Goal: Task Accomplishment & Management: Complete application form

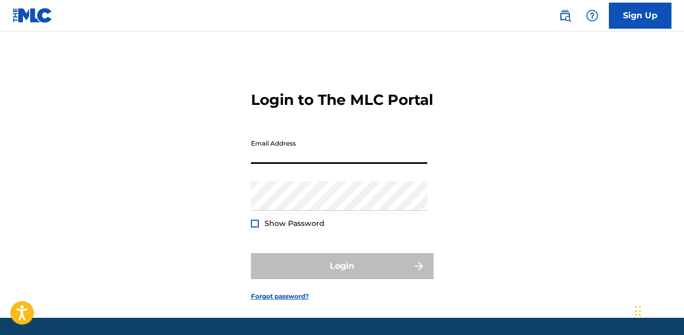
click at [289, 164] on input "Email Address" at bounding box center [339, 149] width 176 height 30
type input "[EMAIL_ADDRESS][DOMAIN_NAME]"
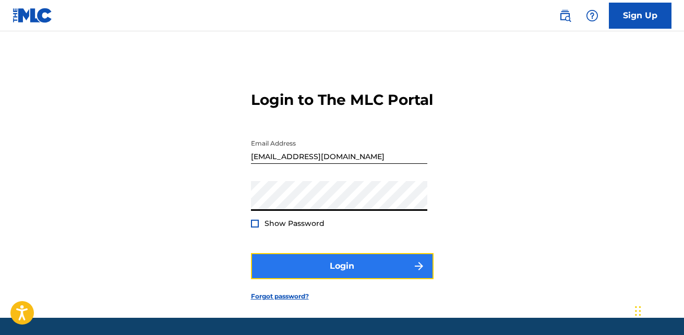
click at [385, 279] on button "Login" at bounding box center [342, 266] width 183 height 26
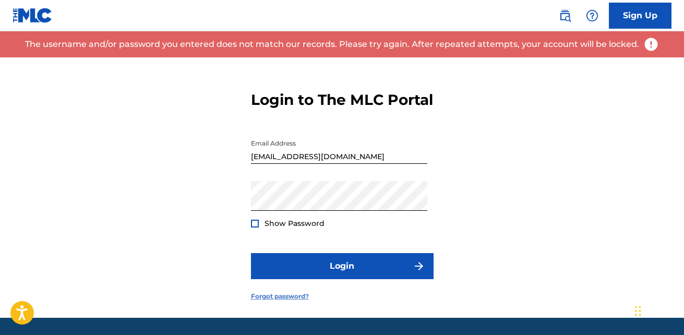
click at [290, 301] on link "Forgot password?" at bounding box center [280, 296] width 58 height 9
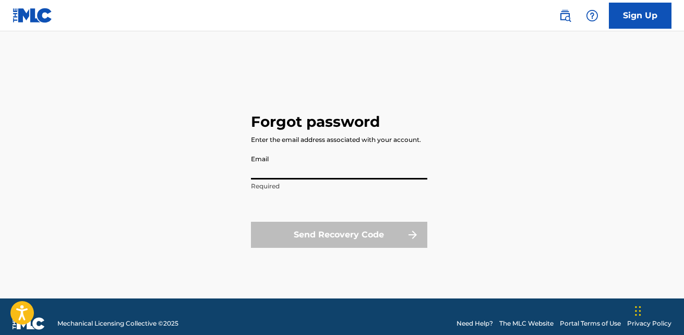
click at [329, 172] on input "Email" at bounding box center [339, 165] width 176 height 30
type input "[EMAIL_ADDRESS][DOMAIN_NAME]"
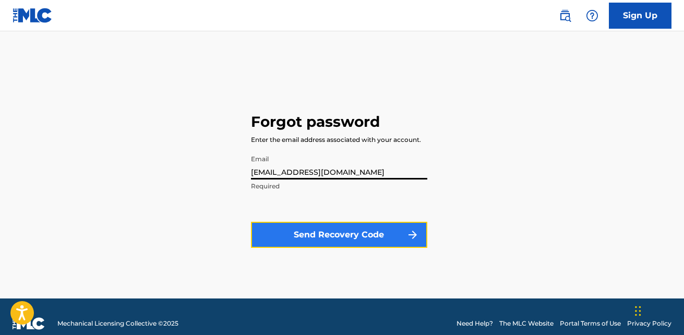
click at [339, 229] on button "Send Recovery Code" at bounding box center [339, 235] width 176 height 26
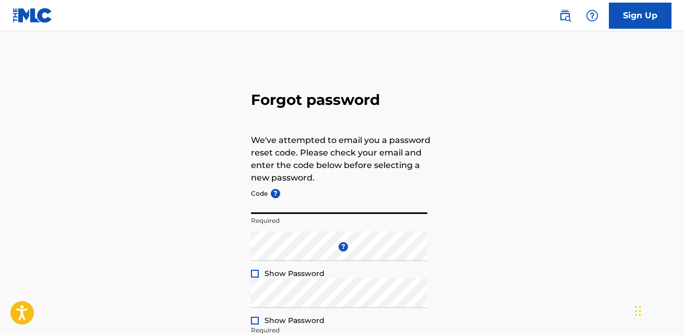
click at [297, 200] on input "Code ?" at bounding box center [339, 199] width 176 height 30
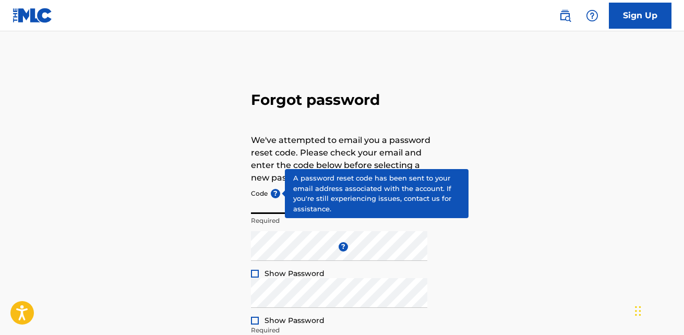
click at [259, 199] on input "Code ?" at bounding box center [339, 199] width 176 height 30
paste input "FP_e7746c361d7883f1eaf6135e6c4b"
click at [253, 208] on input "FP_e7746c361d7883f1eaf6135e6c4b" at bounding box center [339, 199] width 176 height 30
type input "FP_e7746c361d7883f1eaf6135e6c4b"
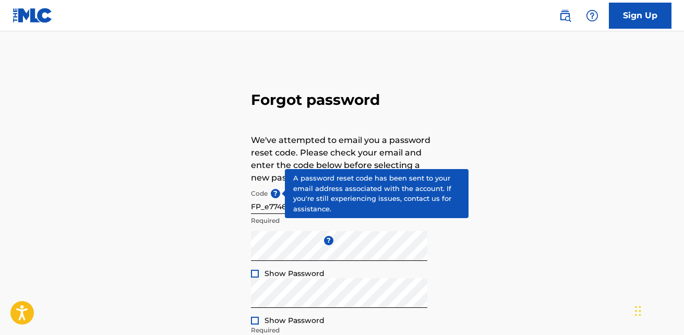
click at [258, 272] on div at bounding box center [255, 274] width 8 height 8
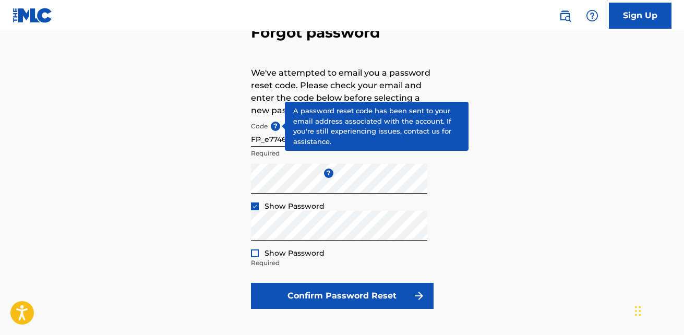
scroll to position [75, 0]
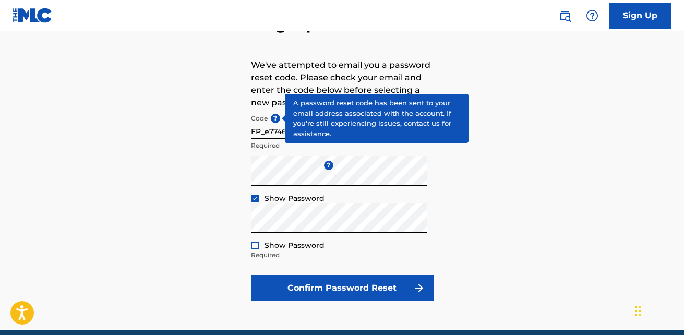
click at [258, 244] on div at bounding box center [255, 245] width 8 height 8
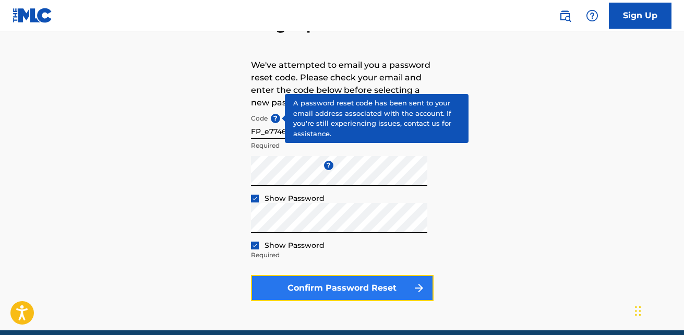
click at [318, 280] on button "Confirm Password Reset" at bounding box center [342, 288] width 183 height 26
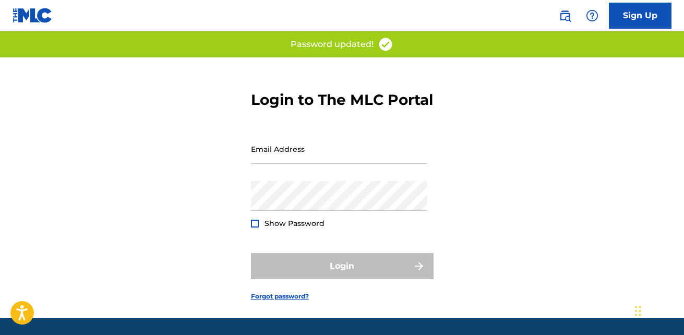
type input "FP_e7746c361d7883f1eaf6135e6c4b"
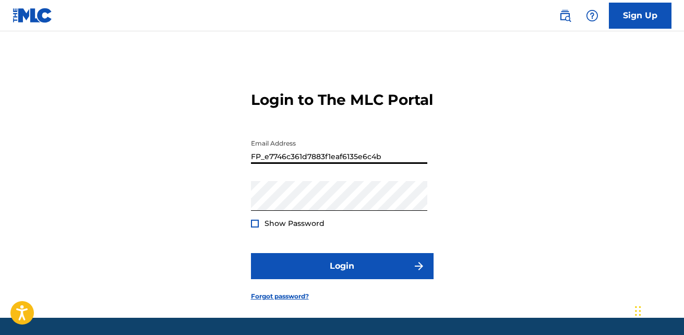
drag, startPoint x: 385, startPoint y: 175, endPoint x: 219, endPoint y: 185, distance: 167.2
click at [219, 185] on div "Login to The MLC Portal Email Address FP_e7746c361d7883f1eaf6135e6c4b Password …" at bounding box center [342, 187] width 684 height 260
type input "[EMAIL_ADDRESS][DOMAIN_NAME]"
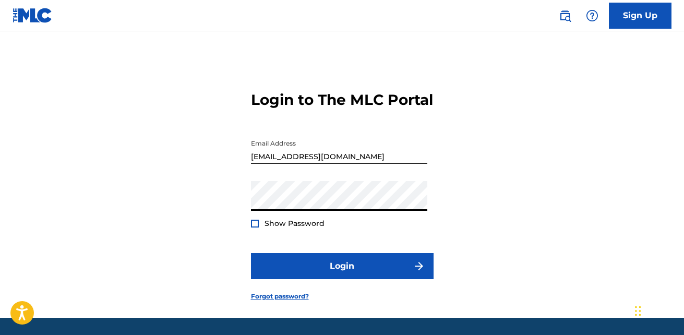
click at [252, 227] on div at bounding box center [255, 224] width 8 height 8
click at [304, 268] on form "Login to The MLC Portal Email Address [EMAIL_ADDRESS][DOMAIN_NAME] Password Sho…" at bounding box center [342, 187] width 183 height 260
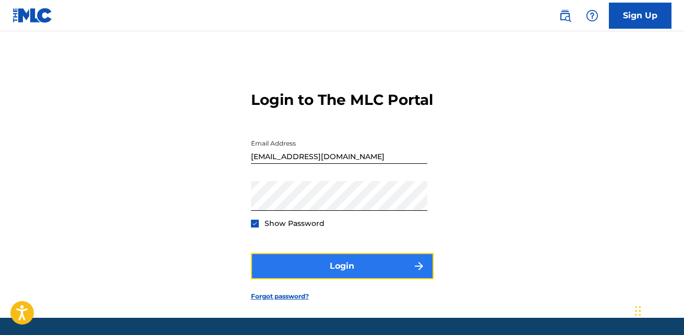
click at [310, 275] on button "Login" at bounding box center [342, 266] width 183 height 26
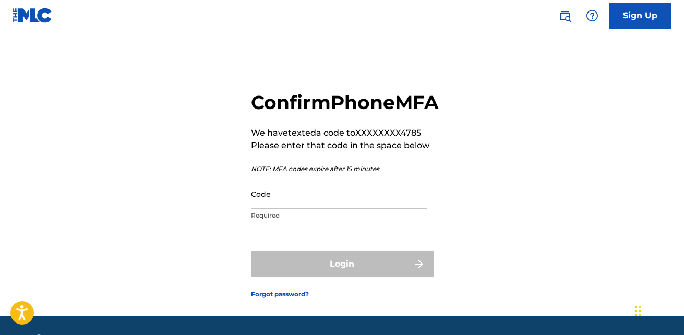
click at [280, 226] on div "Code Required" at bounding box center [339, 202] width 176 height 47
click at [272, 220] on p "Required" at bounding box center [339, 215] width 176 height 9
click at [277, 273] on form "Confirm Phone MFA We have texted a code to XXXXXXXX4785 Please enter that code …" at bounding box center [342, 186] width 183 height 258
click at [276, 209] on input "Code" at bounding box center [339, 194] width 176 height 30
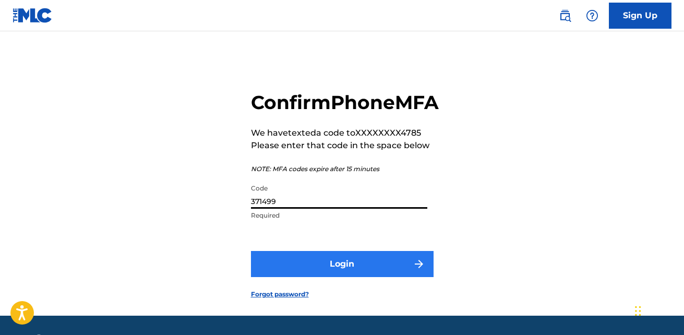
type input "371499"
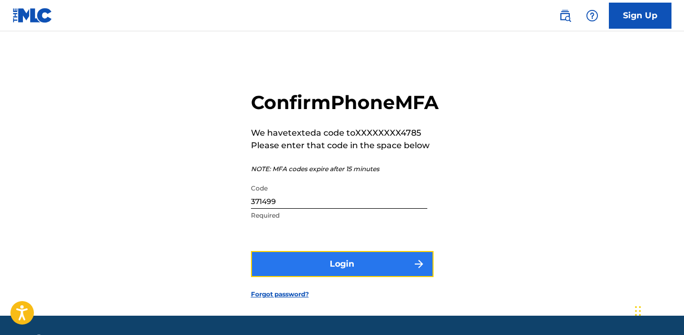
click at [358, 277] on button "Login" at bounding box center [342, 264] width 183 height 26
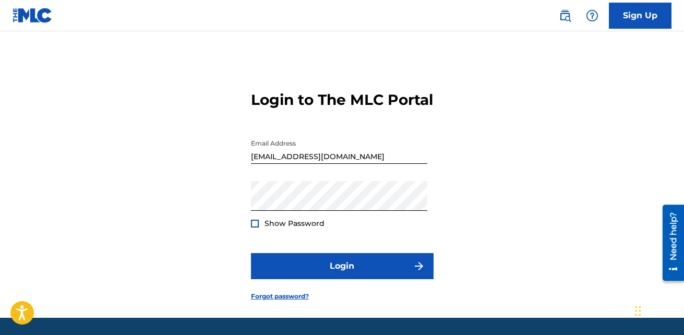
click at [253, 227] on div at bounding box center [255, 224] width 8 height 8
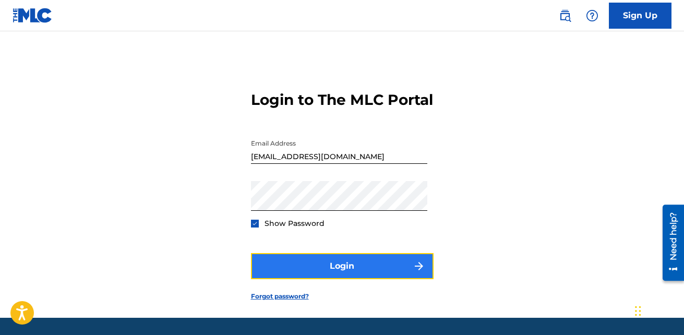
click at [313, 275] on button "Login" at bounding box center [342, 266] width 183 height 26
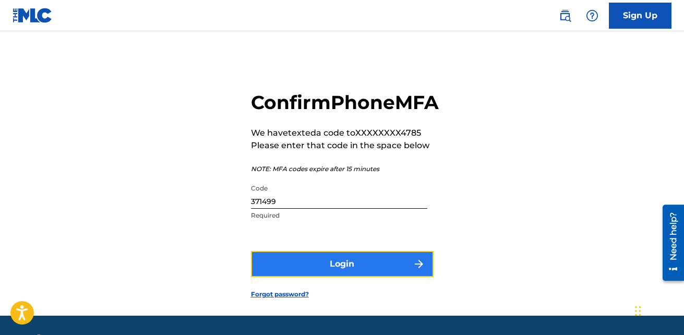
click at [320, 277] on button "Login" at bounding box center [342, 264] width 183 height 26
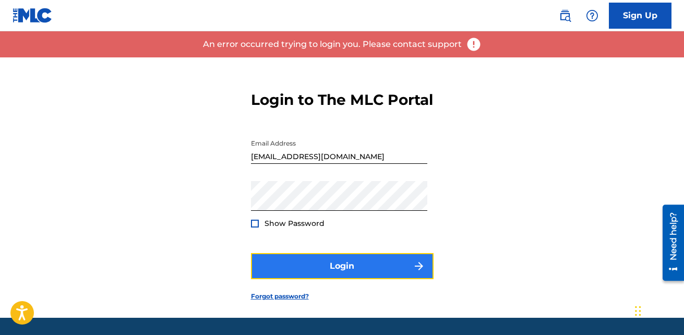
click at [320, 279] on button "Login" at bounding box center [342, 266] width 183 height 26
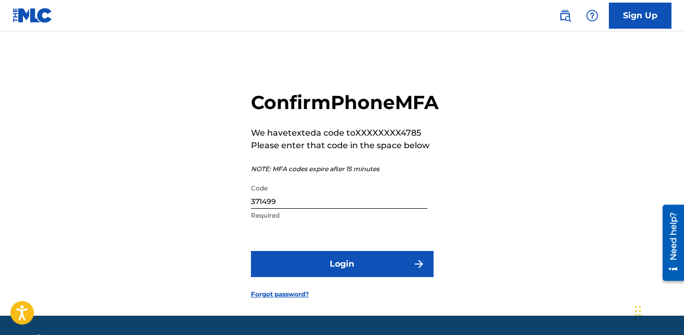
click at [304, 209] on input "371499" at bounding box center [339, 194] width 176 height 30
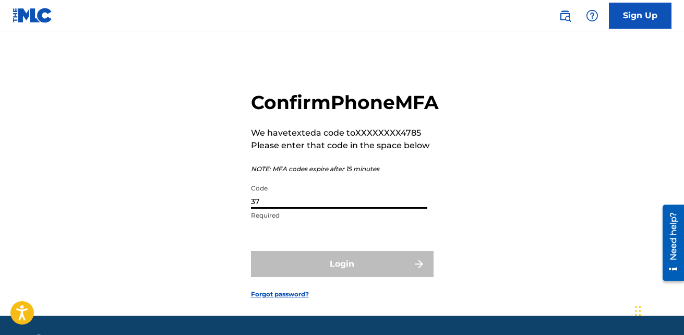
type input "3"
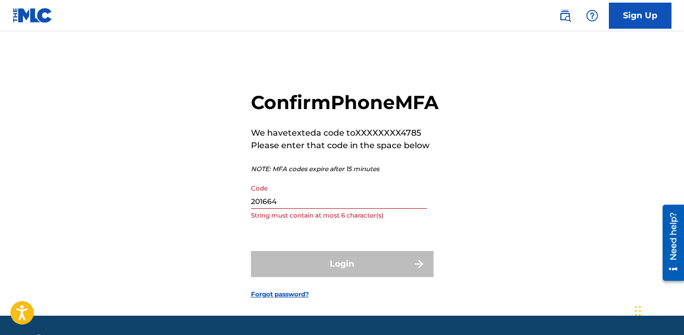
click at [287, 209] on input "201664" at bounding box center [339, 194] width 176 height 30
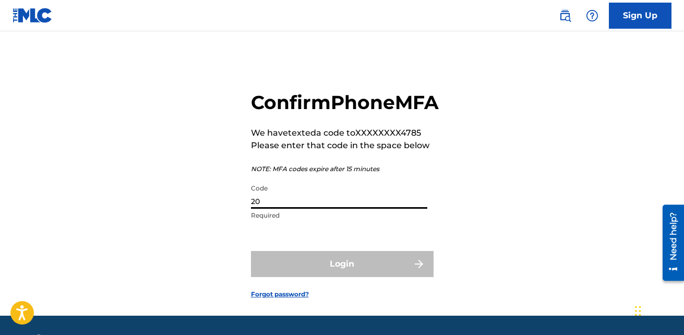
type input "2"
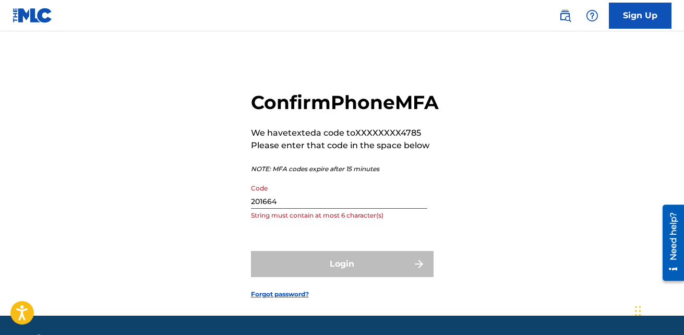
click at [287, 209] on input "201664" at bounding box center [339, 194] width 176 height 30
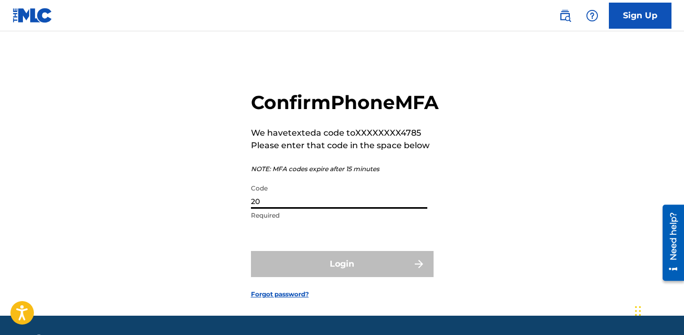
type input "2"
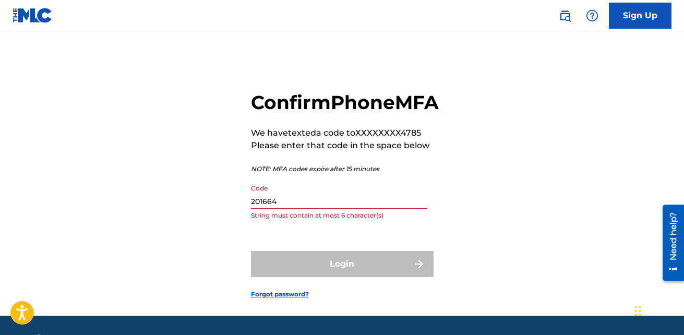
click at [371, 277] on div "Login" at bounding box center [342, 264] width 183 height 26
drag, startPoint x: 687, startPoint y: 126, endPoint x: 653, endPoint y: 265, distance: 143.3
click at [653, 265] on div "Confirm Phone MFA We have texted a code to XXXXXXXX4785 Please enter that code …" at bounding box center [342, 186] width 684 height 258
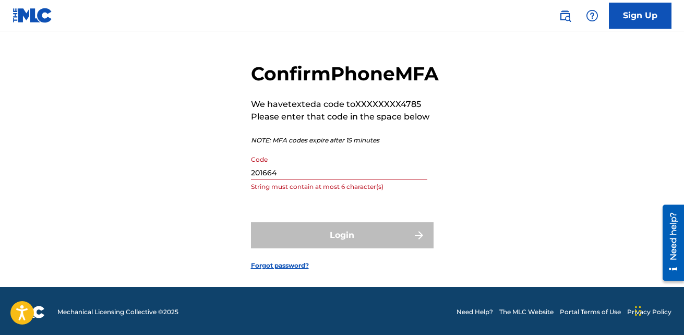
scroll to position [54, 0]
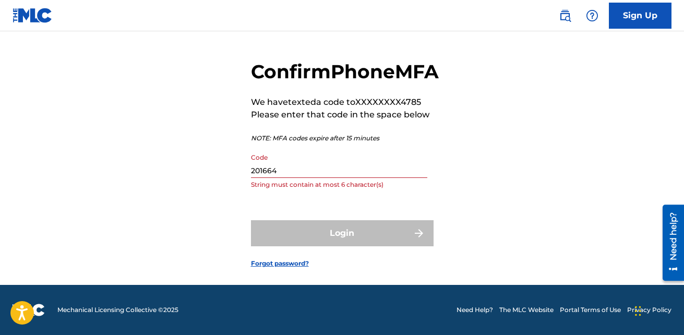
click at [376, 234] on div "Login" at bounding box center [342, 233] width 183 height 26
click at [312, 169] on input "201664" at bounding box center [339, 163] width 176 height 30
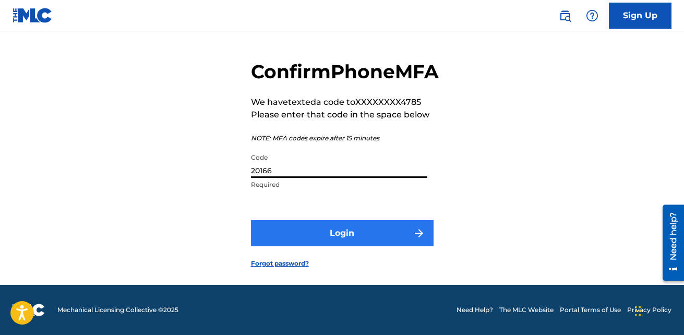
type input "20166"
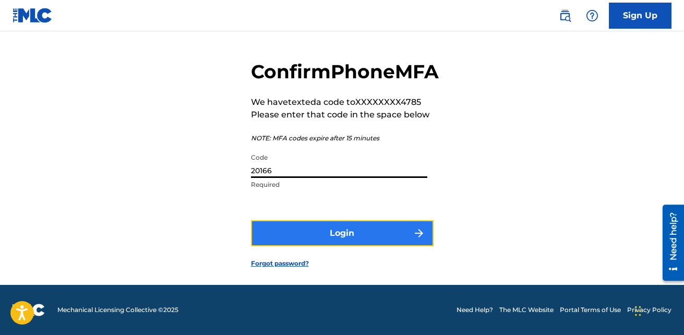
click at [331, 227] on button "Login" at bounding box center [342, 233] width 183 height 26
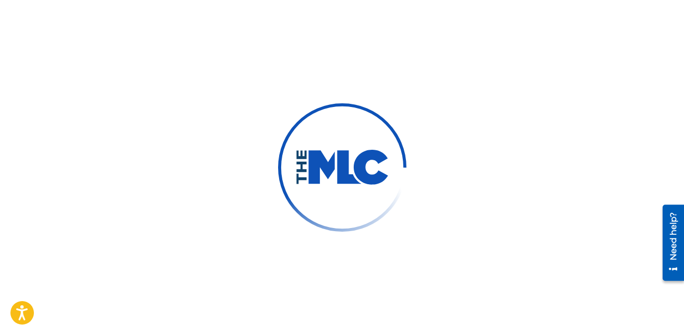
scroll to position [51, 0]
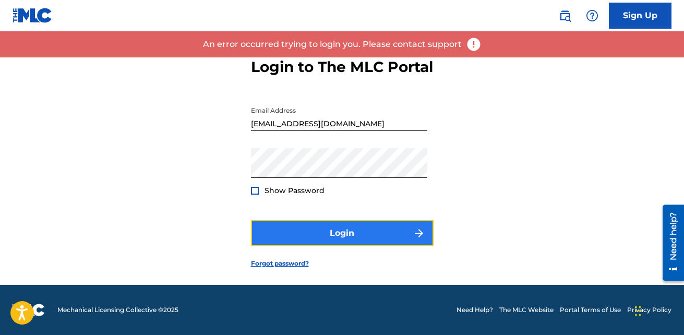
click at [333, 226] on button "Login" at bounding box center [342, 233] width 183 height 26
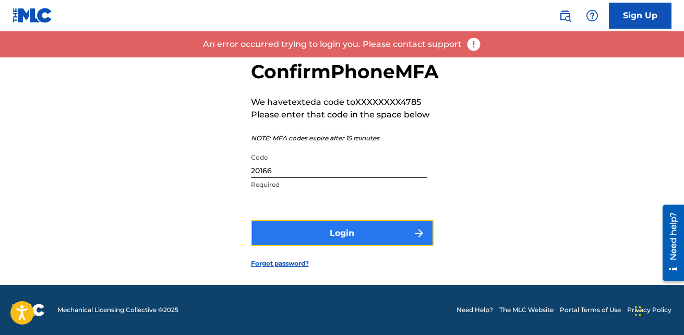
scroll to position [54, 0]
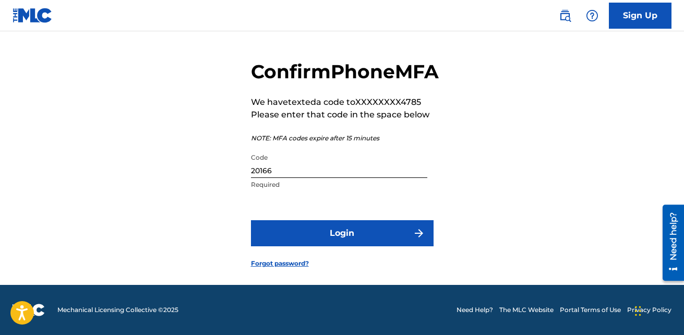
click at [294, 173] on input "20166" at bounding box center [339, 163] width 176 height 30
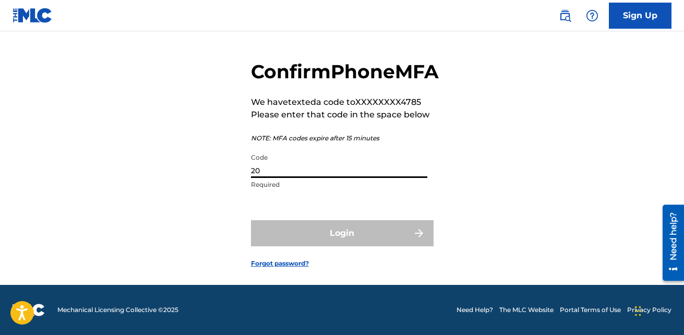
type input "2"
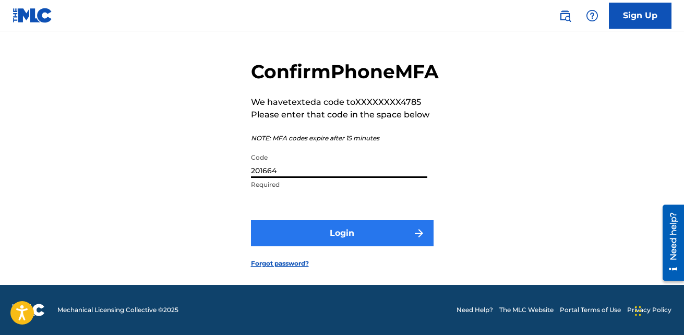
type input "201664"
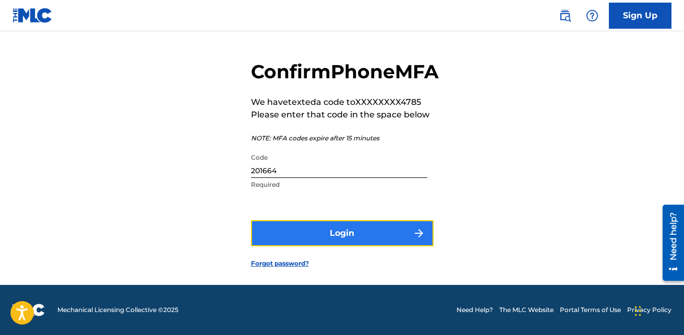
click at [321, 225] on button "Login" at bounding box center [342, 233] width 183 height 26
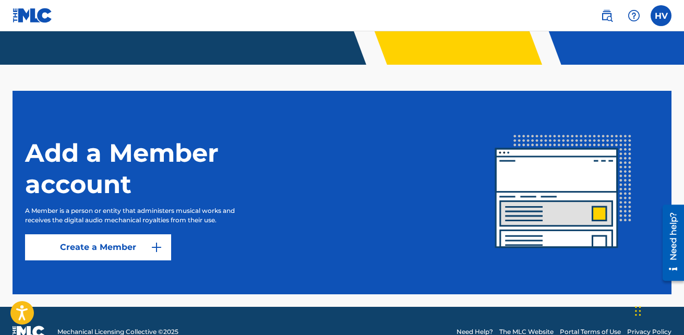
scroll to position [244, 0]
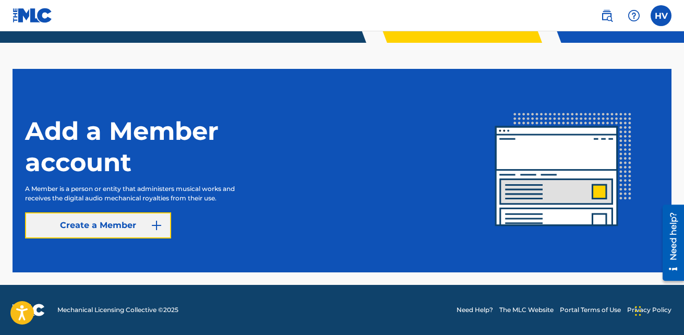
click at [151, 216] on link "Create a Member" at bounding box center [98, 225] width 146 height 26
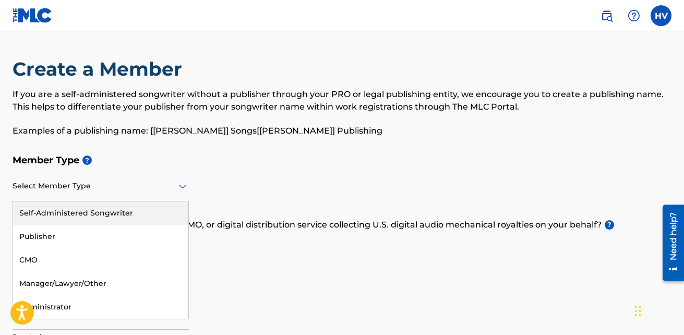
click at [173, 184] on div at bounding box center [101, 185] width 176 height 13
click at [134, 219] on div "Self-Administered Songwriter" at bounding box center [100, 212] width 175 height 23
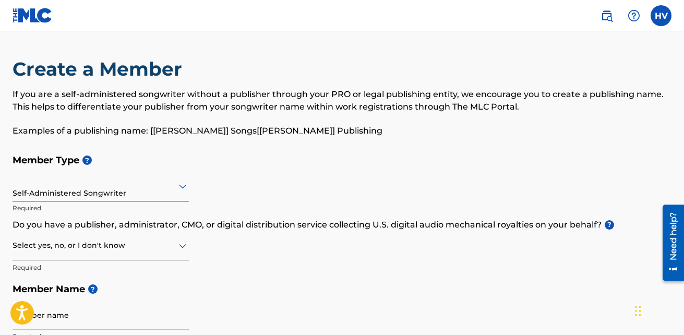
click at [180, 240] on icon at bounding box center [182, 245] width 13 height 13
click at [118, 289] on div "No" at bounding box center [100, 295] width 175 height 23
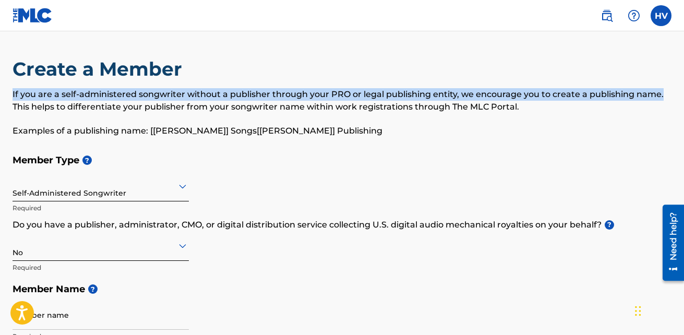
drag, startPoint x: 683, startPoint y: 83, endPoint x: 683, endPoint y: 95, distance: 11.5
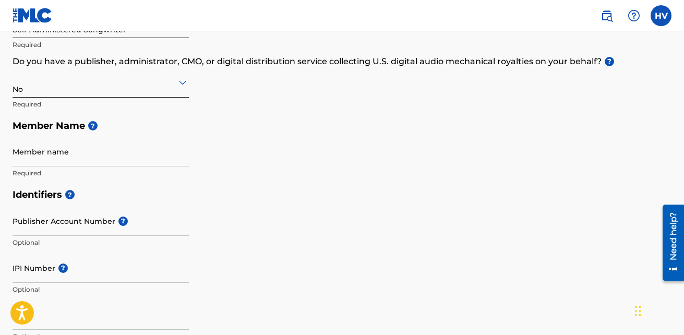
scroll to position [167, 0]
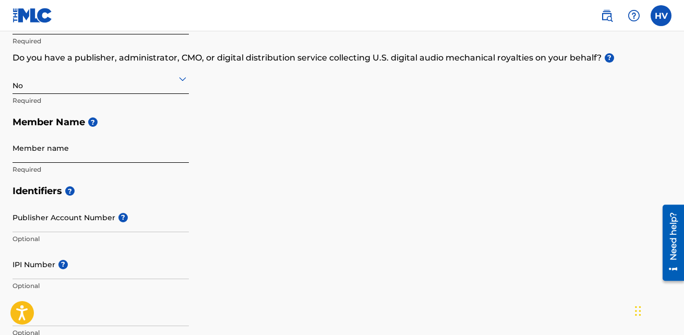
click at [89, 147] on input "Member name" at bounding box center [101, 148] width 176 height 30
type input "[PERSON_NAME]"
type input "[GEOGRAPHIC_DATA]"
type input "1"
type input "973"
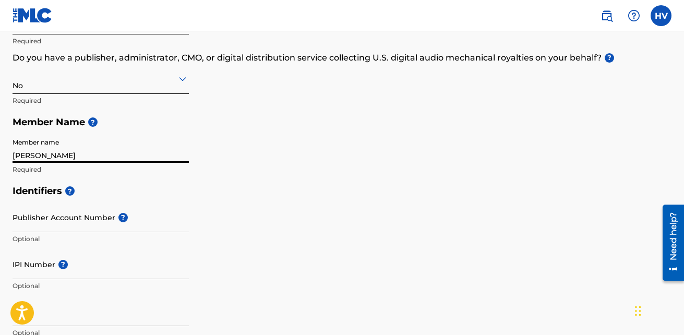
type input "3174785"
type input "[EMAIL_ADDRESS][DOMAIN_NAME]"
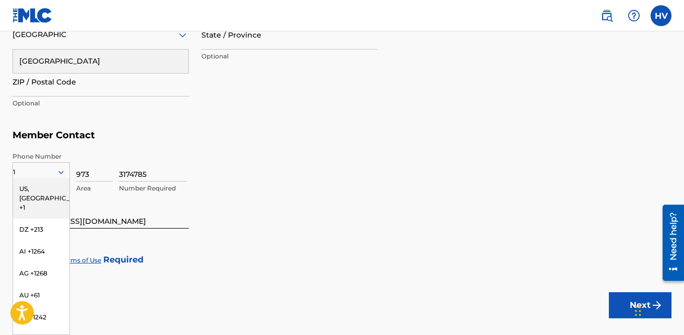
click at [323, 154] on div "3174785 Number Required" at bounding box center [395, 175] width 552 height 47
click at [35, 189] on div "US, [GEOGRAPHIC_DATA] +1" at bounding box center [41, 198] width 56 height 41
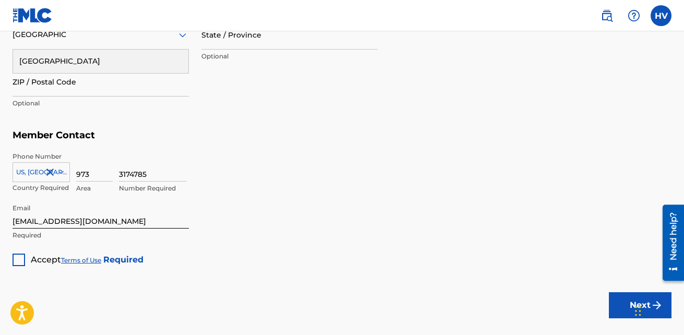
click at [22, 256] on div at bounding box center [19, 259] width 13 height 13
click at [625, 301] on button "Next" at bounding box center [640, 305] width 63 height 26
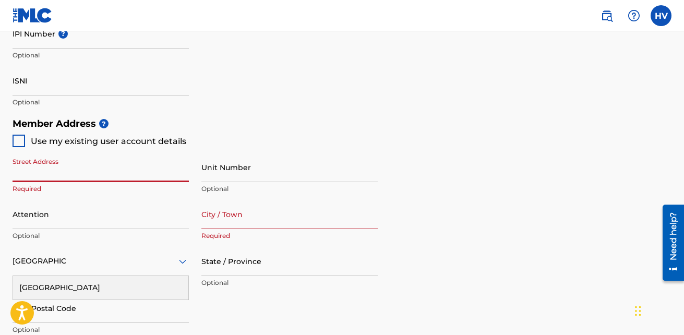
click at [94, 175] on input "Street Address" at bounding box center [101, 167] width 176 height 30
type input "[STREET_ADDRESS]"
type input "SICKLERVILLE"
type input "NY"
type input "10469"
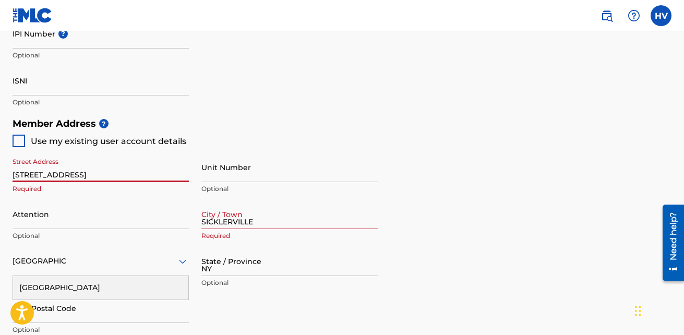
type input "1"
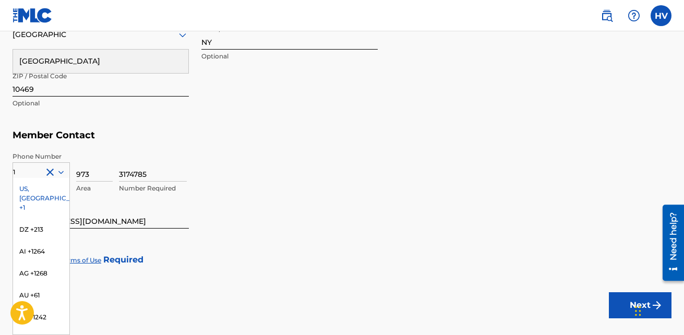
click at [19, 185] on div "US, [GEOGRAPHIC_DATA] +1" at bounding box center [41, 198] width 56 height 41
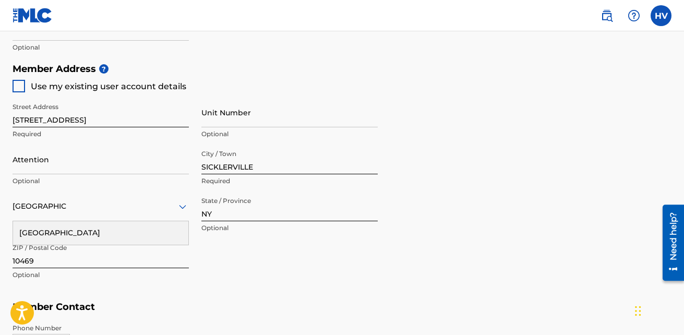
scroll to position [453, 0]
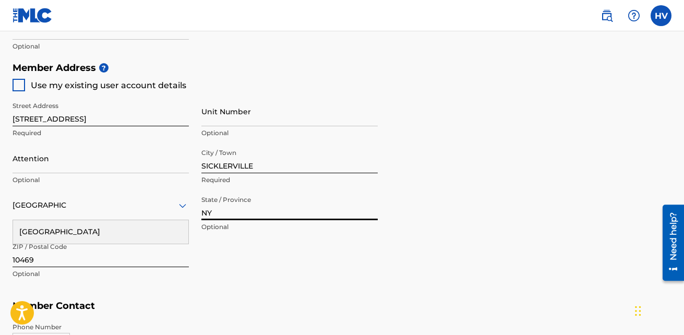
click at [246, 210] on input "NY" at bounding box center [289, 205] width 176 height 30
type input "N"
type input "nj"
click at [80, 256] on input "10469" at bounding box center [101, 252] width 176 height 30
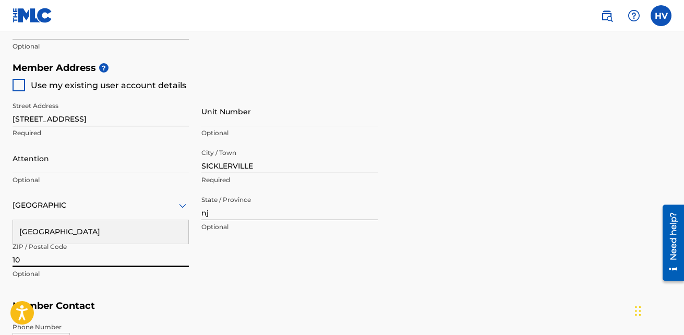
type input "1"
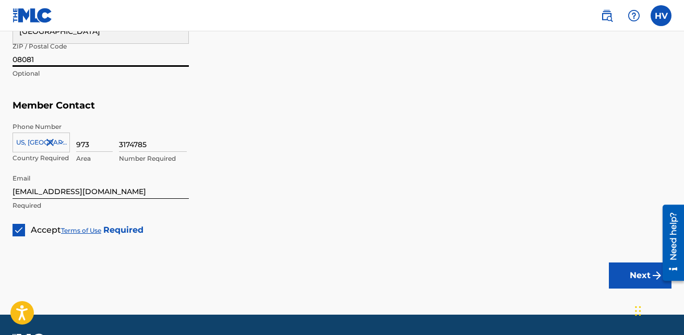
scroll to position [659, 0]
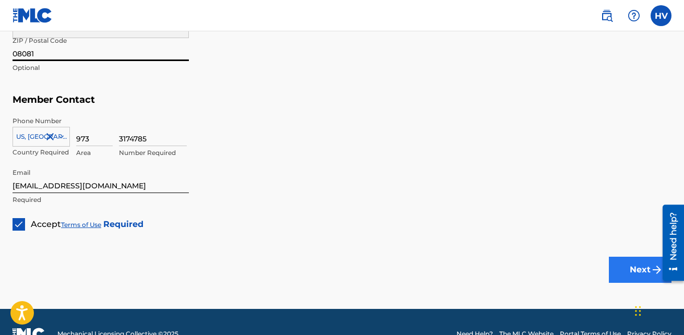
type input "08081"
click at [636, 260] on button "Next" at bounding box center [640, 270] width 63 height 26
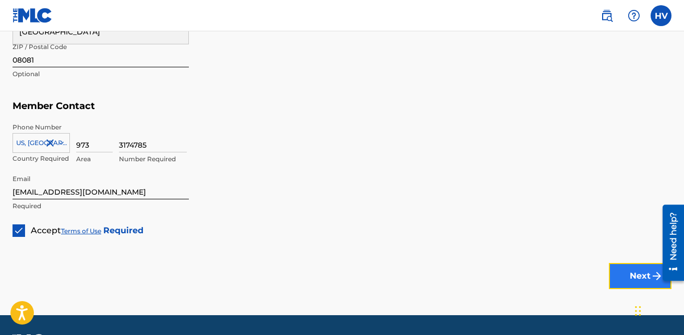
click at [640, 274] on button "Next" at bounding box center [640, 276] width 63 height 26
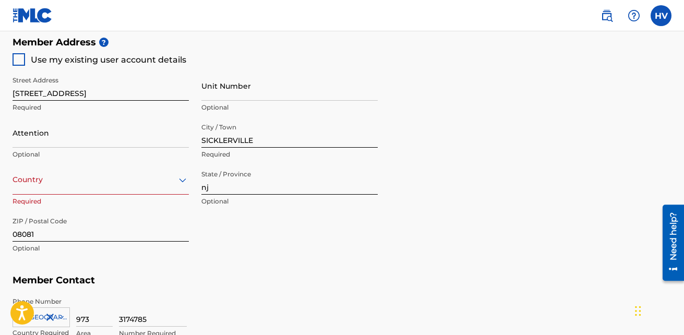
scroll to position [480, 0]
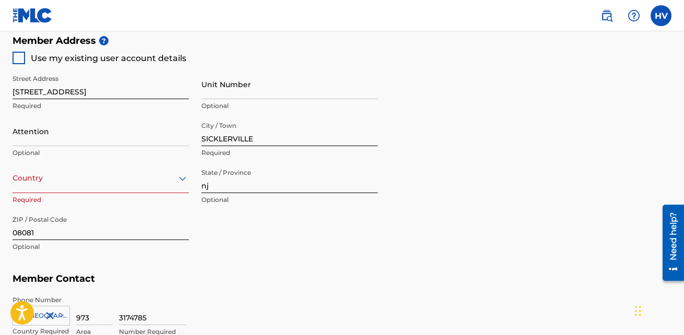
click at [186, 176] on div "Country" at bounding box center [101, 178] width 176 height 30
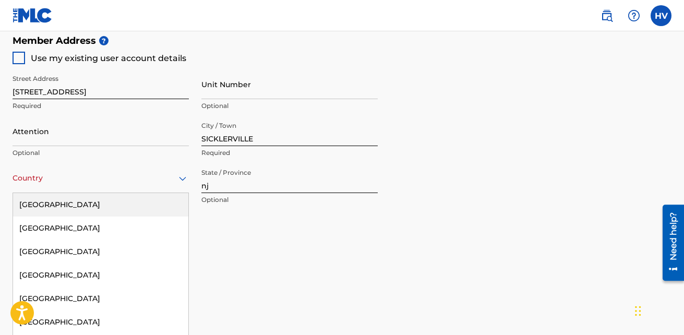
scroll to position [495, 0]
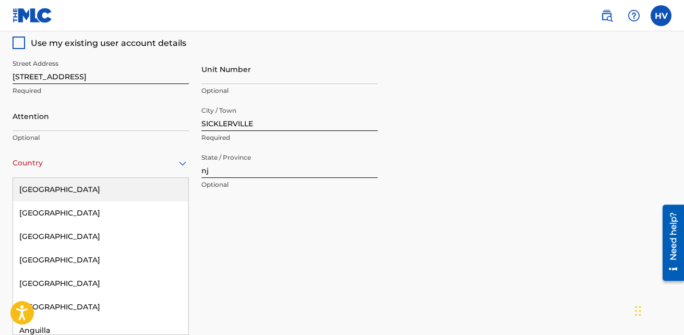
click at [145, 196] on div "[GEOGRAPHIC_DATA]" at bounding box center [100, 189] width 175 height 23
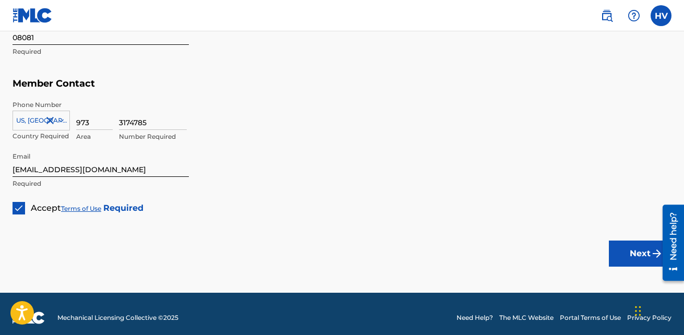
scroll to position [683, 0]
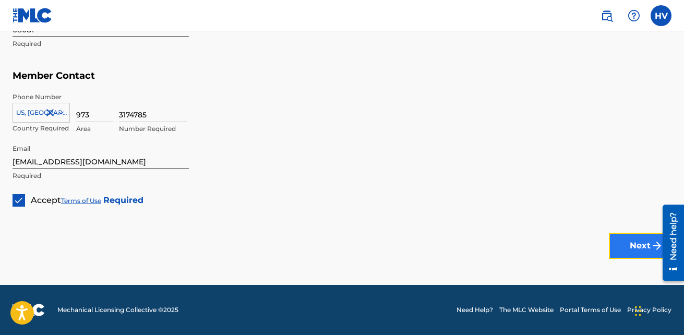
click at [641, 243] on button "Next" at bounding box center [640, 246] width 63 height 26
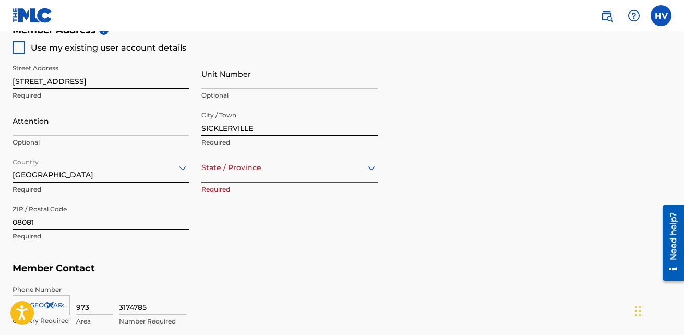
click at [380, 168] on div "Member Address ? Use my existing user account details Street Address [STREET_AD…" at bounding box center [342, 138] width 659 height 238
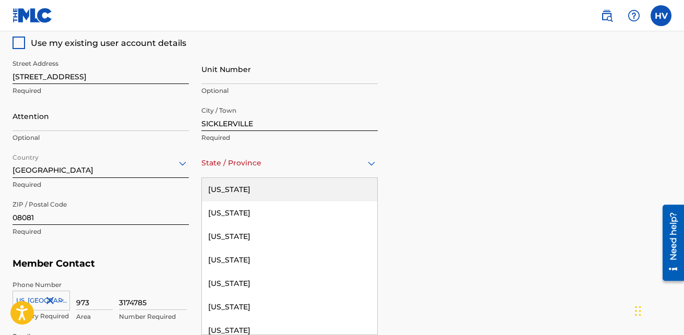
click at [369, 171] on div "State / Province" at bounding box center [289, 163] width 176 height 30
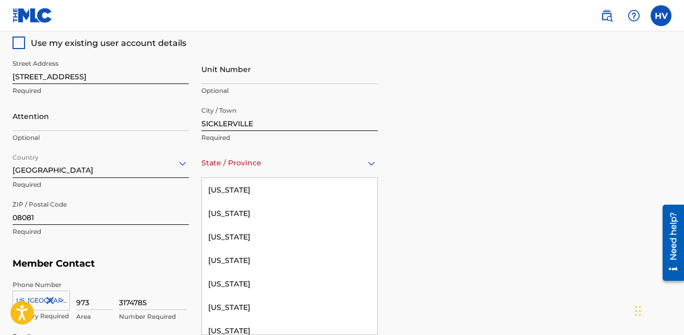
scroll to position [696, 0]
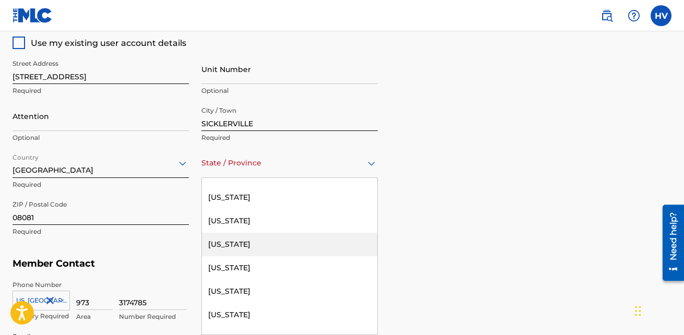
click at [267, 244] on div "[US_STATE]" at bounding box center [289, 244] width 175 height 23
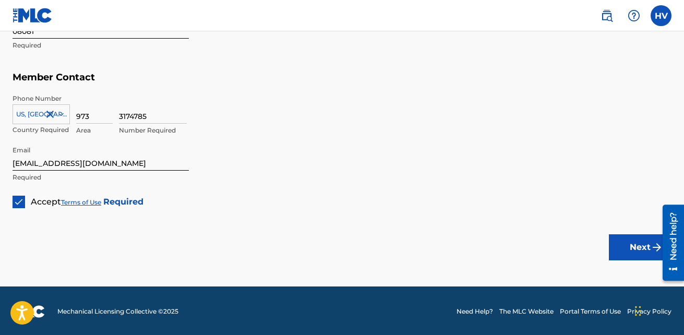
scroll to position [683, 0]
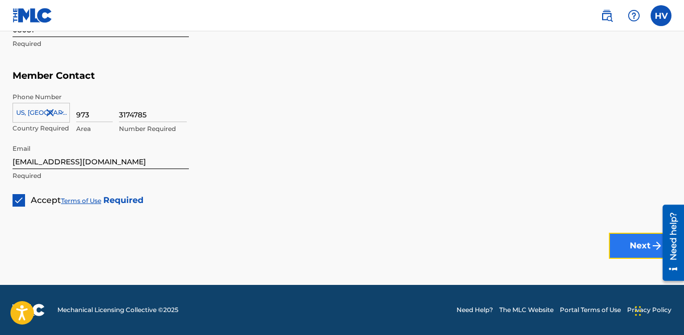
click at [638, 250] on button "Next" at bounding box center [640, 246] width 63 height 26
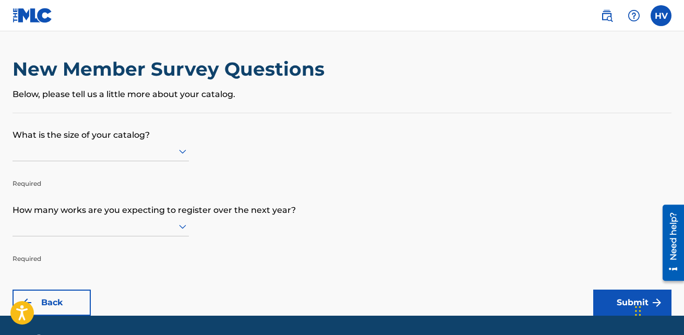
click at [186, 149] on icon at bounding box center [182, 151] width 13 height 13
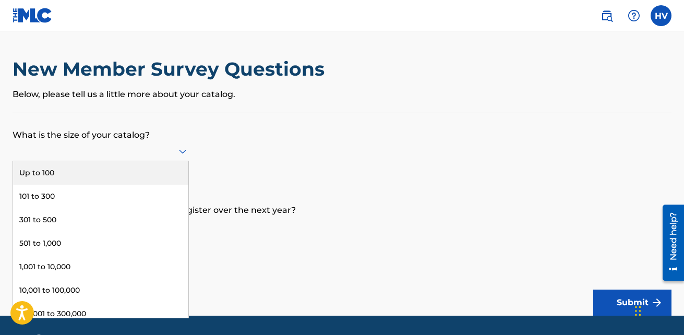
click at [150, 167] on div "Up to 100" at bounding box center [100, 172] width 175 height 23
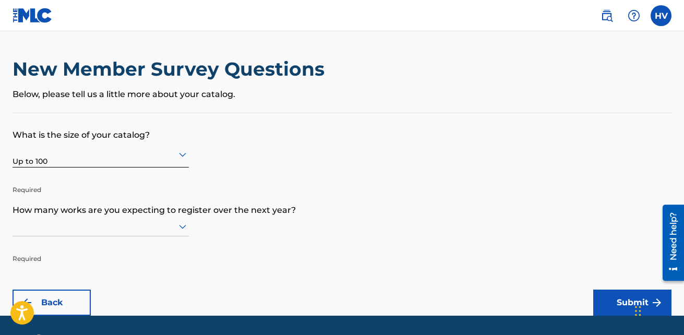
click at [180, 227] on div at bounding box center [101, 226] width 176 height 20
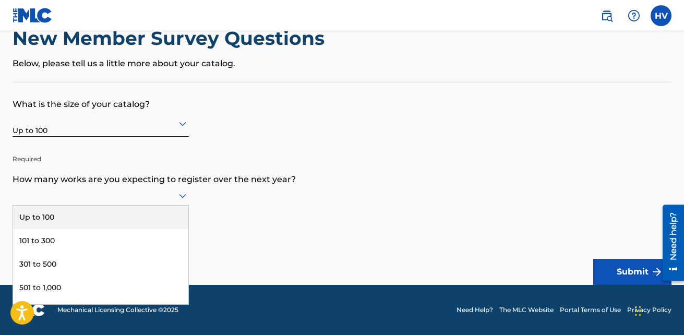
click at [149, 221] on div "Up to 100" at bounding box center [100, 217] width 175 height 23
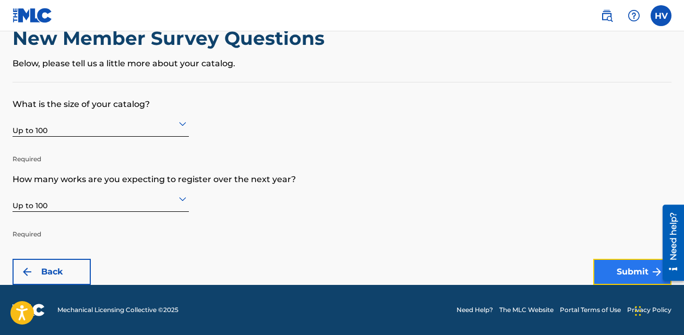
click at [611, 269] on button "Submit" at bounding box center [632, 272] width 78 height 26
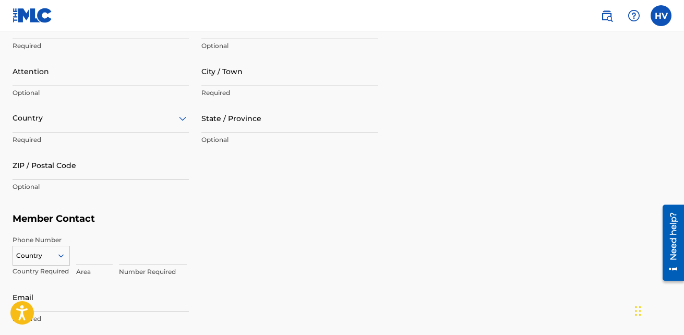
scroll to position [550, 0]
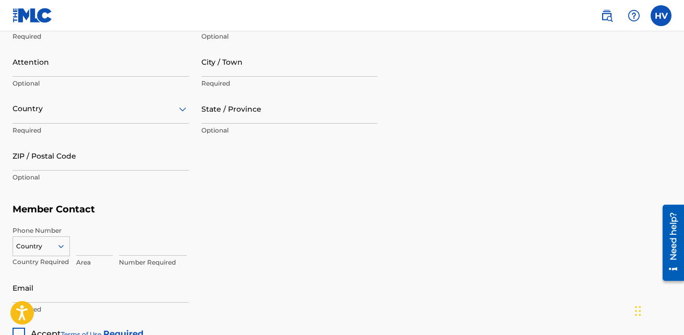
drag, startPoint x: 681, startPoint y: 182, endPoint x: 668, endPoint y: 128, distance: 55.8
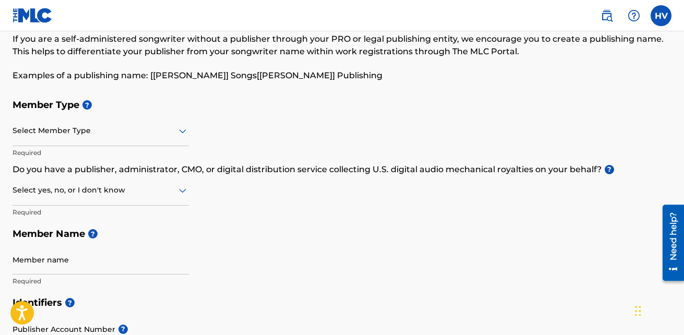
scroll to position [51, 0]
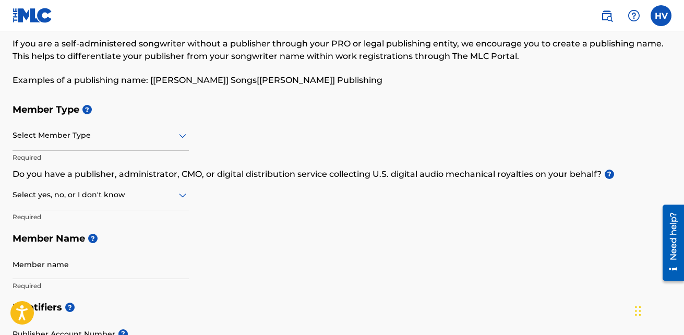
click at [645, 21] on div "HV HV [PERSON_NAME] [EMAIL_ADDRESS][DOMAIN_NAME] Notification Preferences Profi…" at bounding box center [630, 15] width 81 height 21
